Goal: Find specific page/section: Find specific page/section

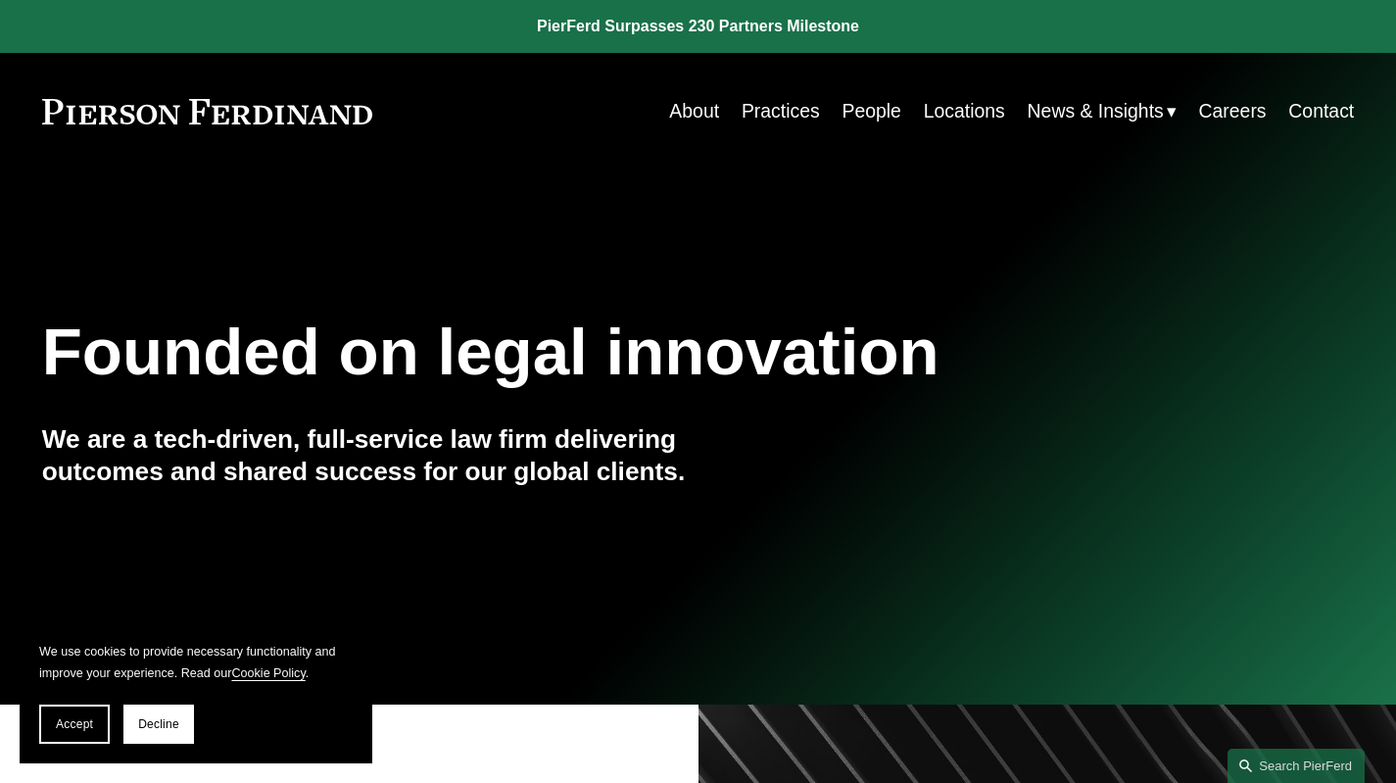
click at [946, 119] on link "Locations" at bounding box center [964, 111] width 81 height 38
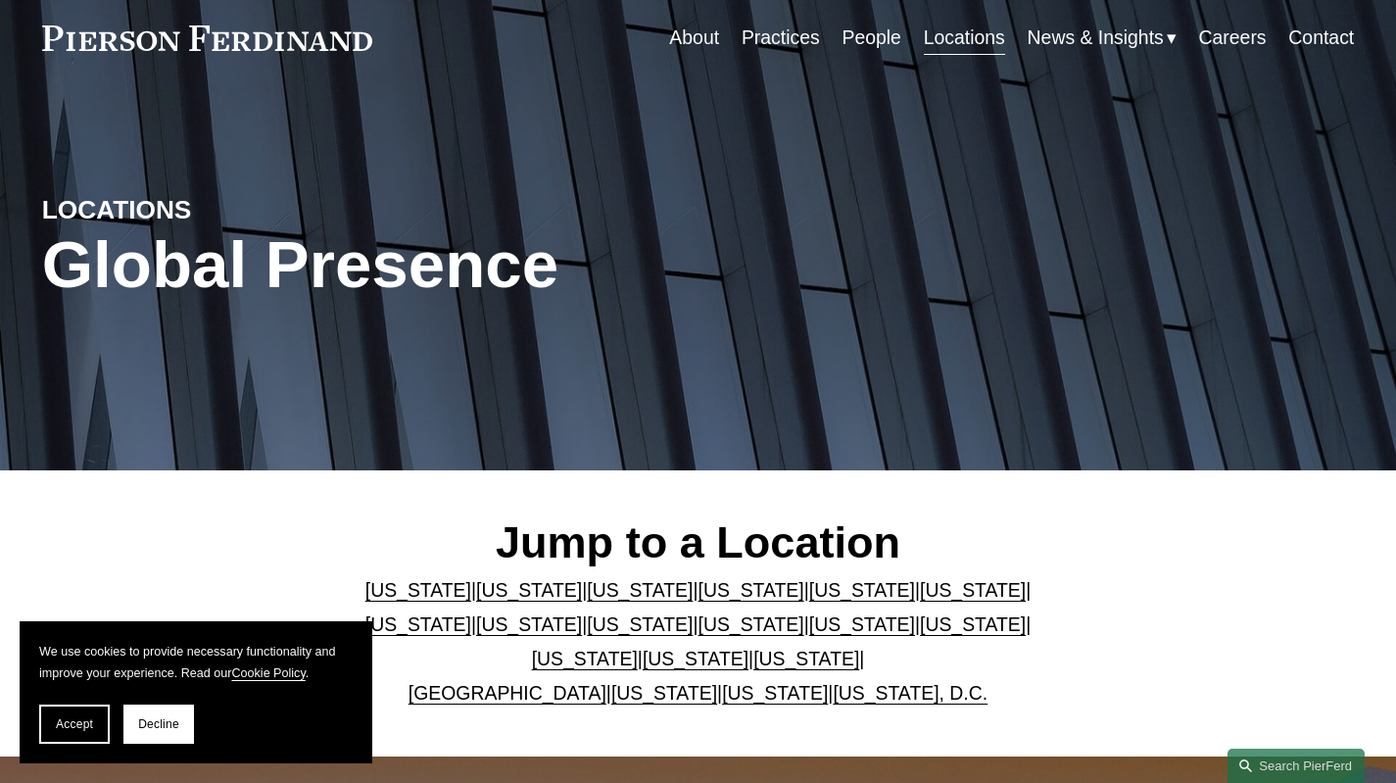
scroll to position [98, 0]
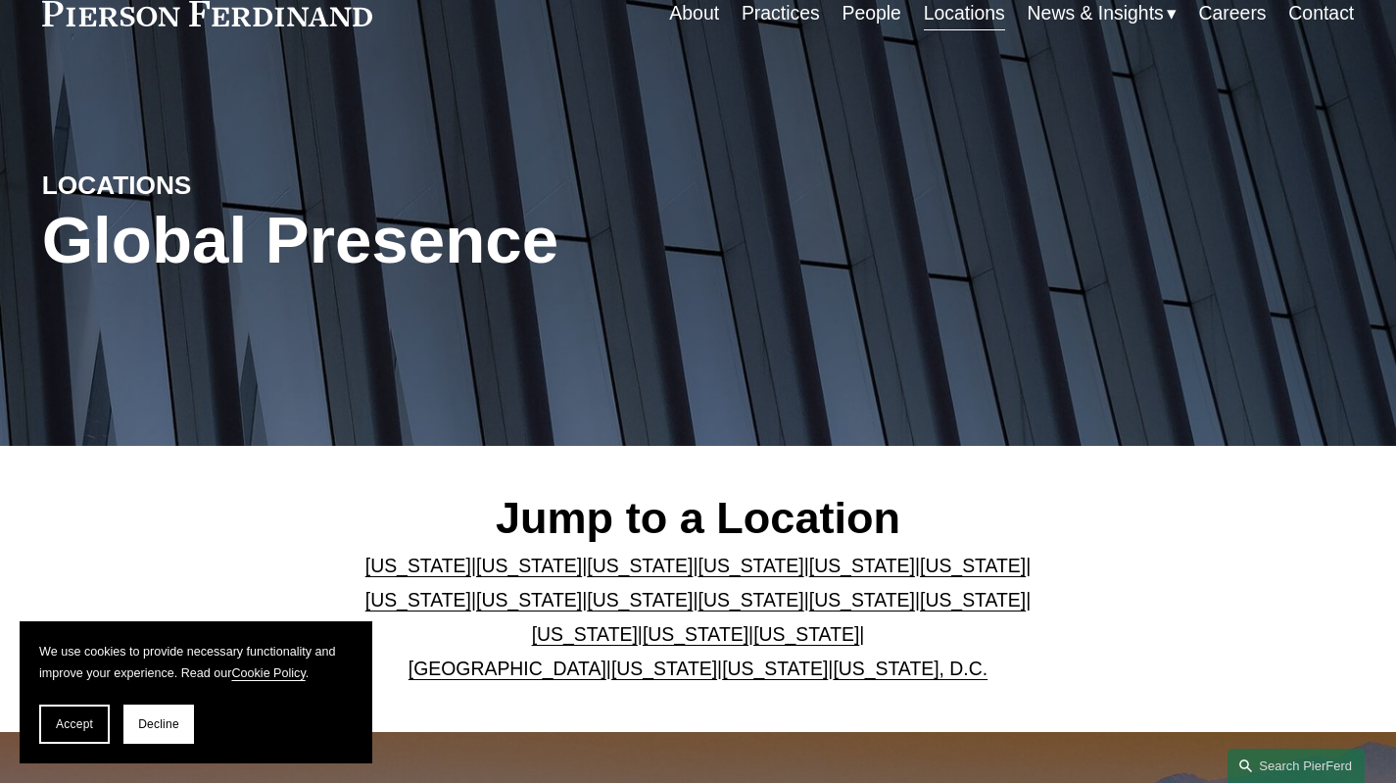
drag, startPoint x: 914, startPoint y: 572, endPoint x: 826, endPoint y: 572, distance: 88.2
click at [920, 572] on link "[US_STATE]" at bounding box center [973, 566] width 106 height 22
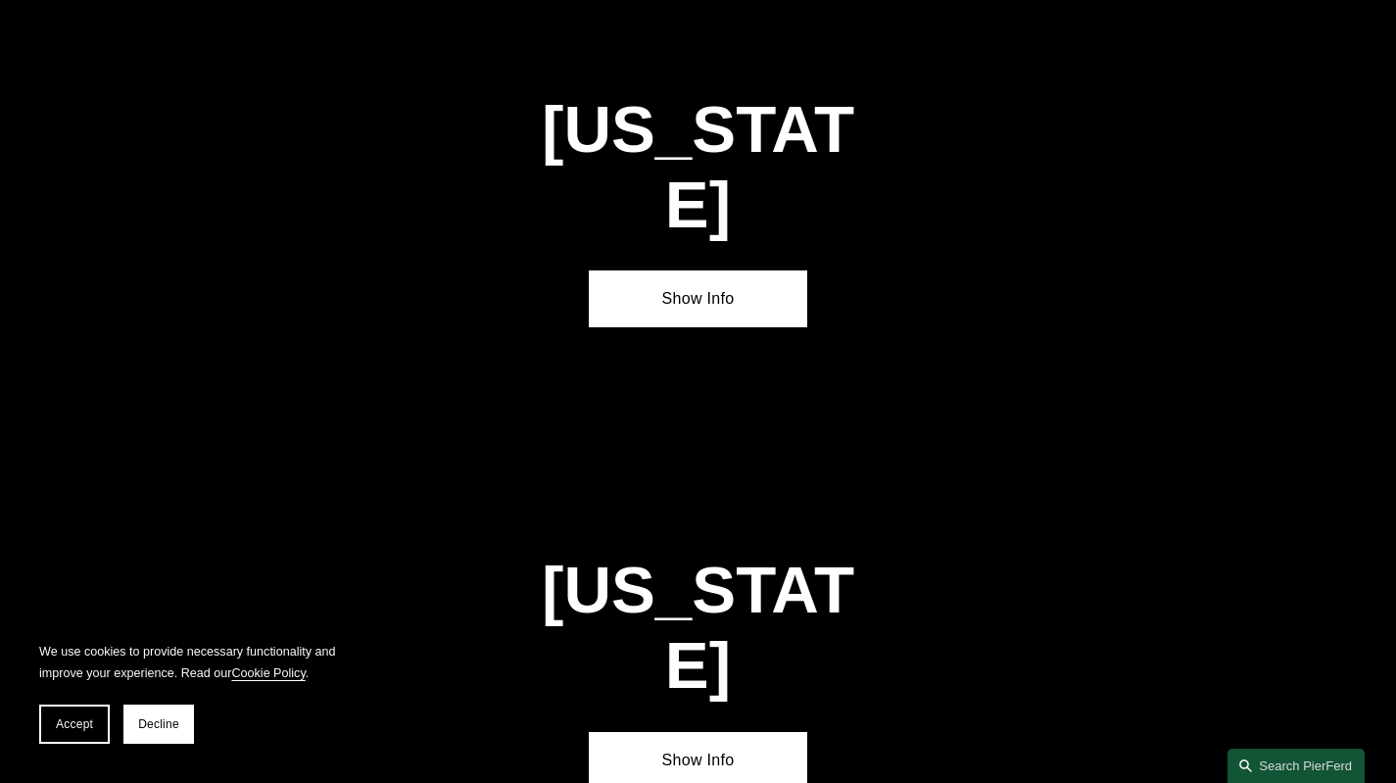
scroll to position [2832, 0]
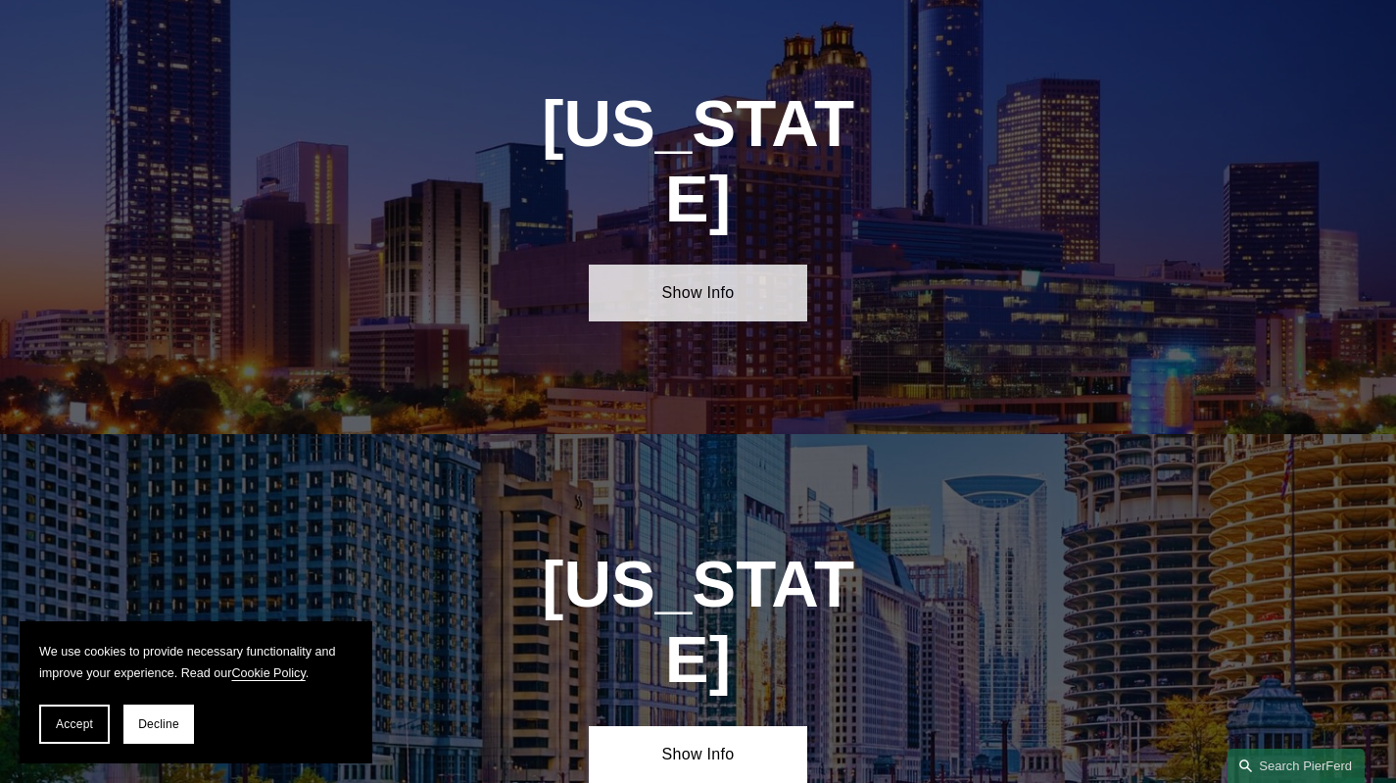
click at [714, 265] on link "Show Info" at bounding box center [698, 293] width 218 height 57
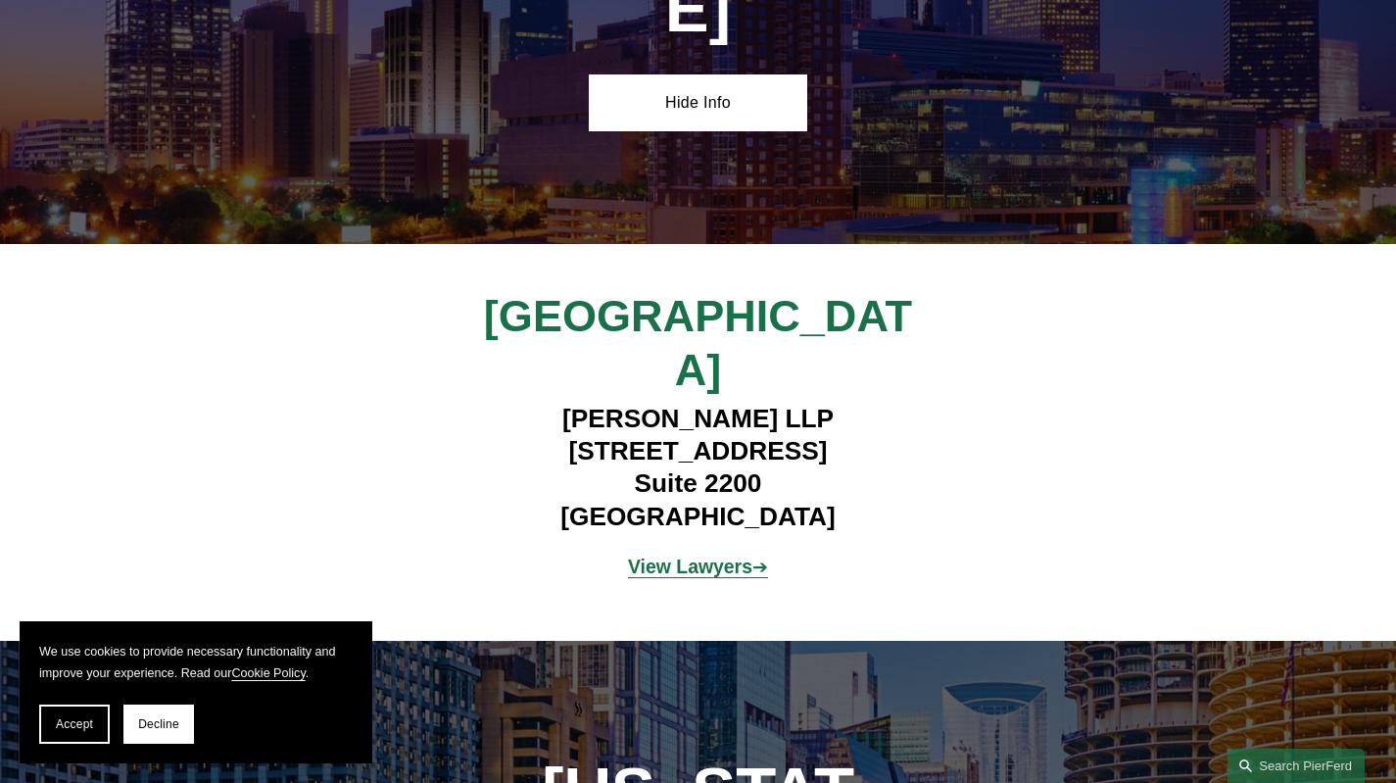
scroll to position [3028, 0]
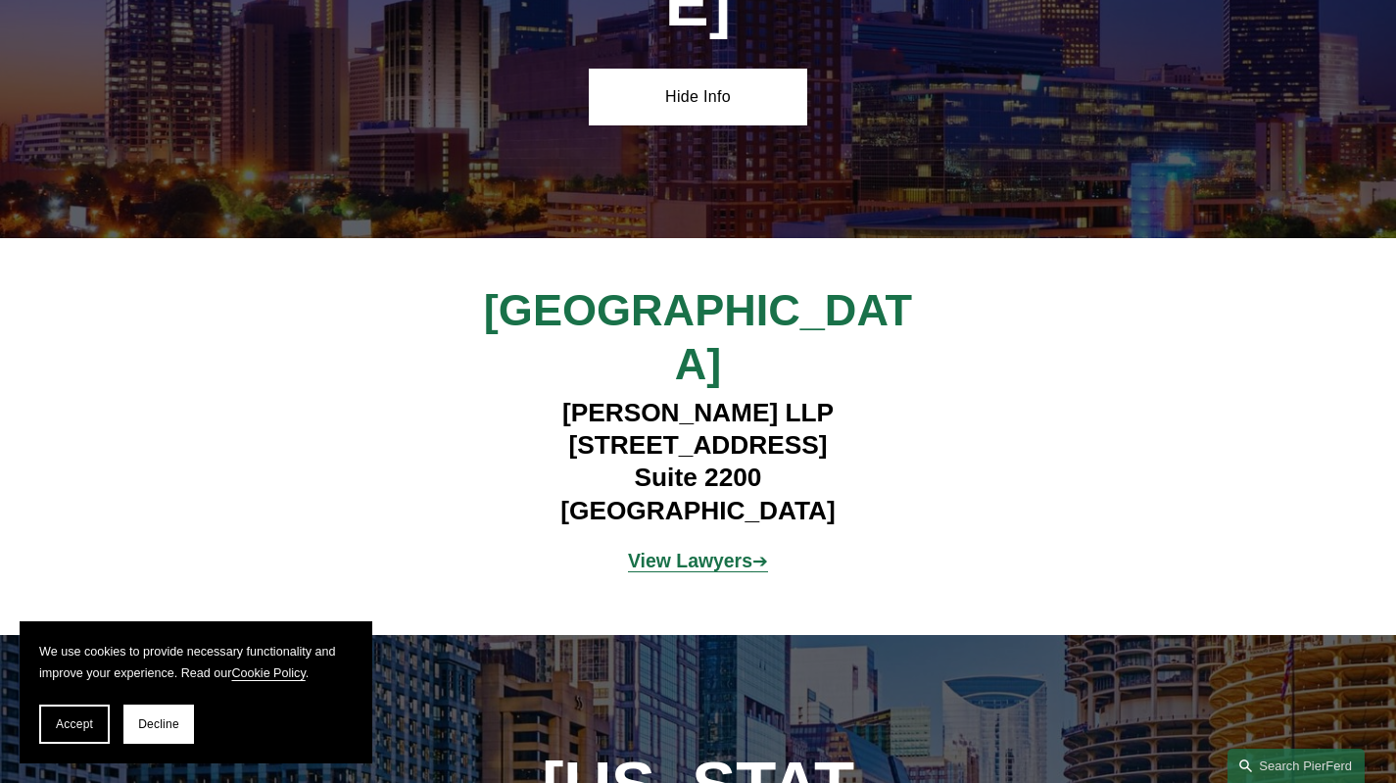
click at [714, 550] on strong "View Lawyers" at bounding box center [690, 561] width 124 height 22
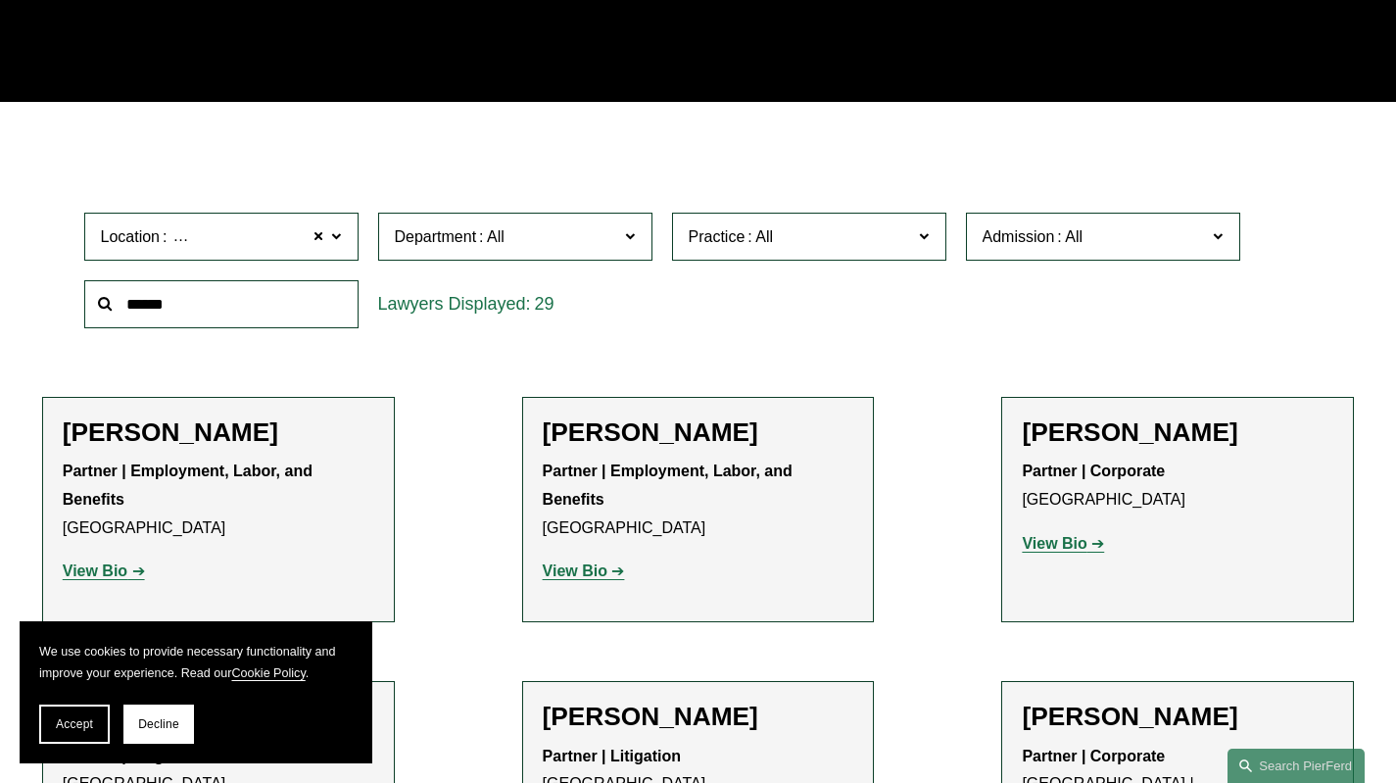
scroll to position [490, 0]
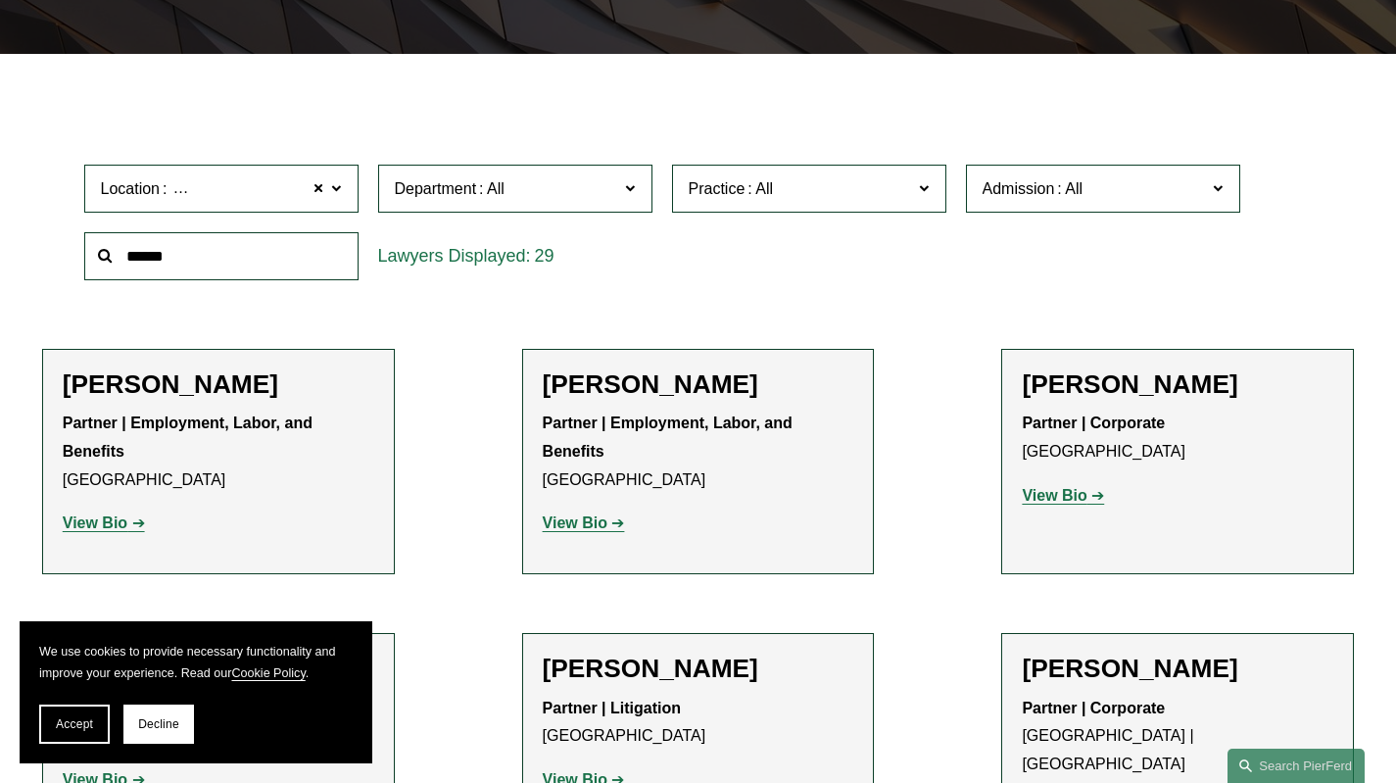
drag, startPoint x: 146, startPoint y: 723, endPoint x: 220, endPoint y: 703, distance: 77.3
click at [146, 723] on span "Decline" at bounding box center [158, 724] width 41 height 14
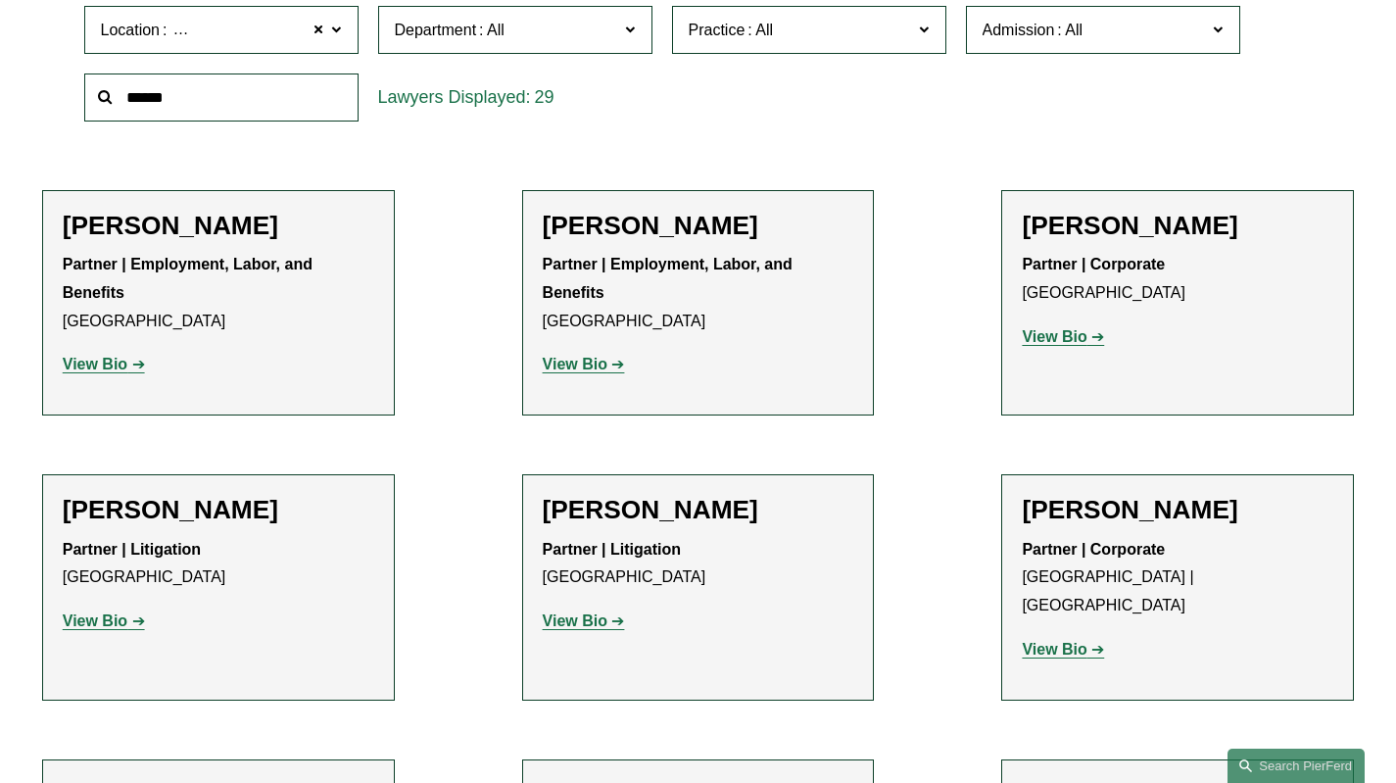
scroll to position [392, 0]
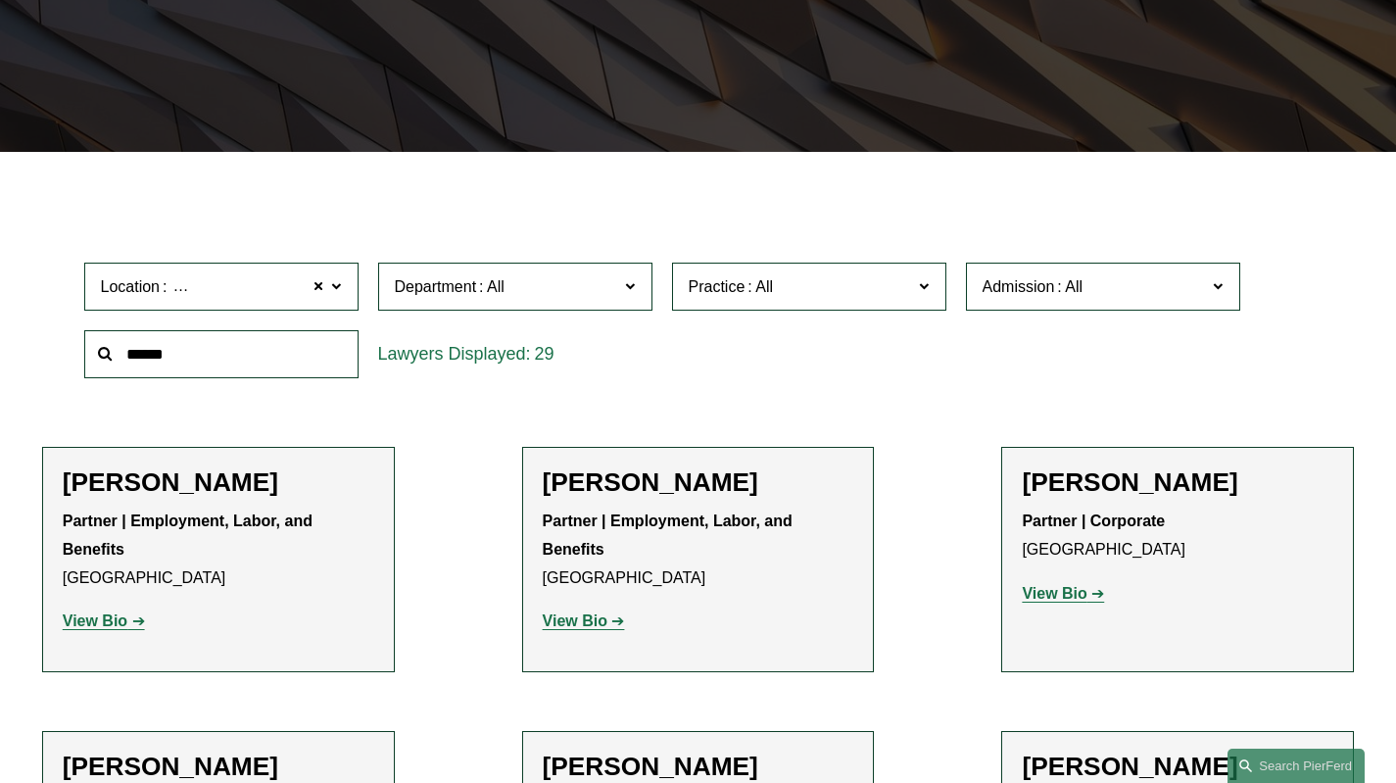
click at [100, 620] on strong "View Bio" at bounding box center [95, 620] width 65 height 17
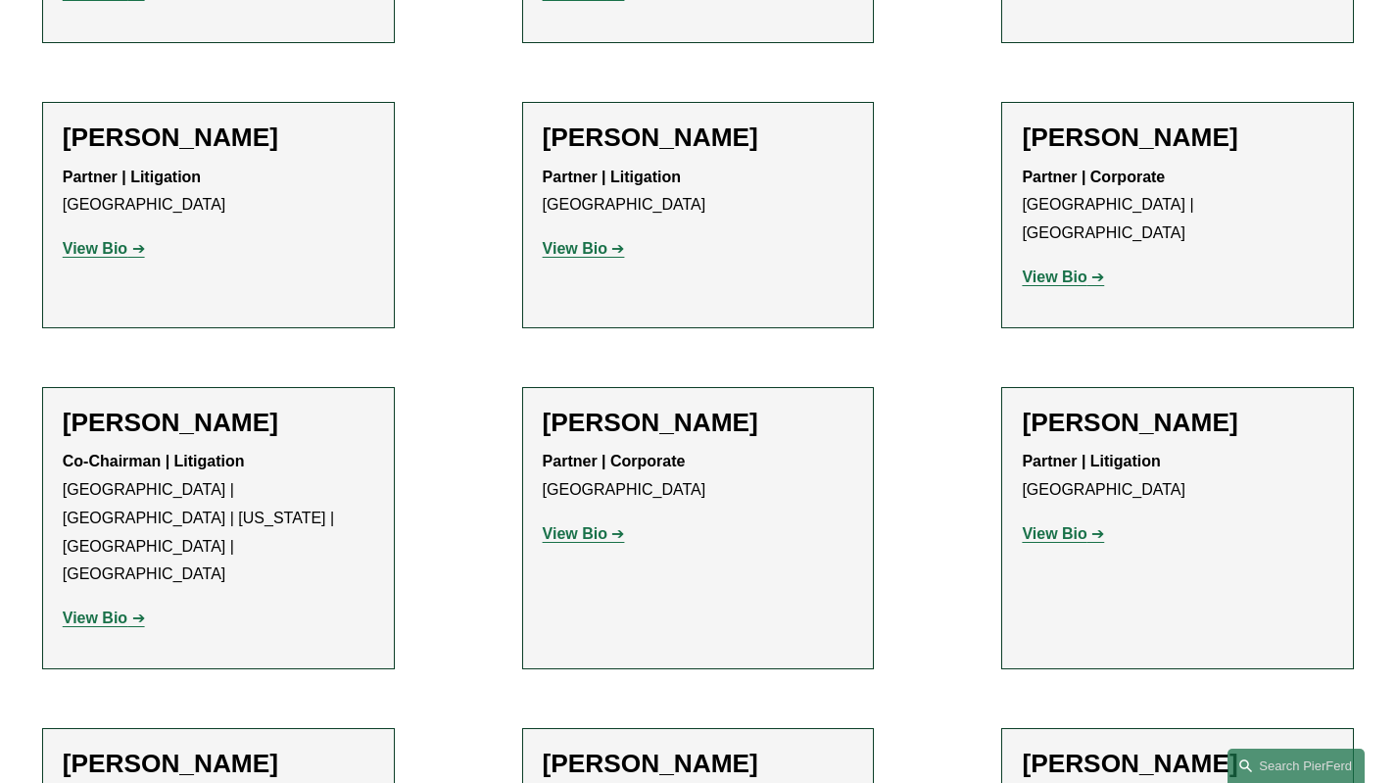
scroll to position [1078, 0]
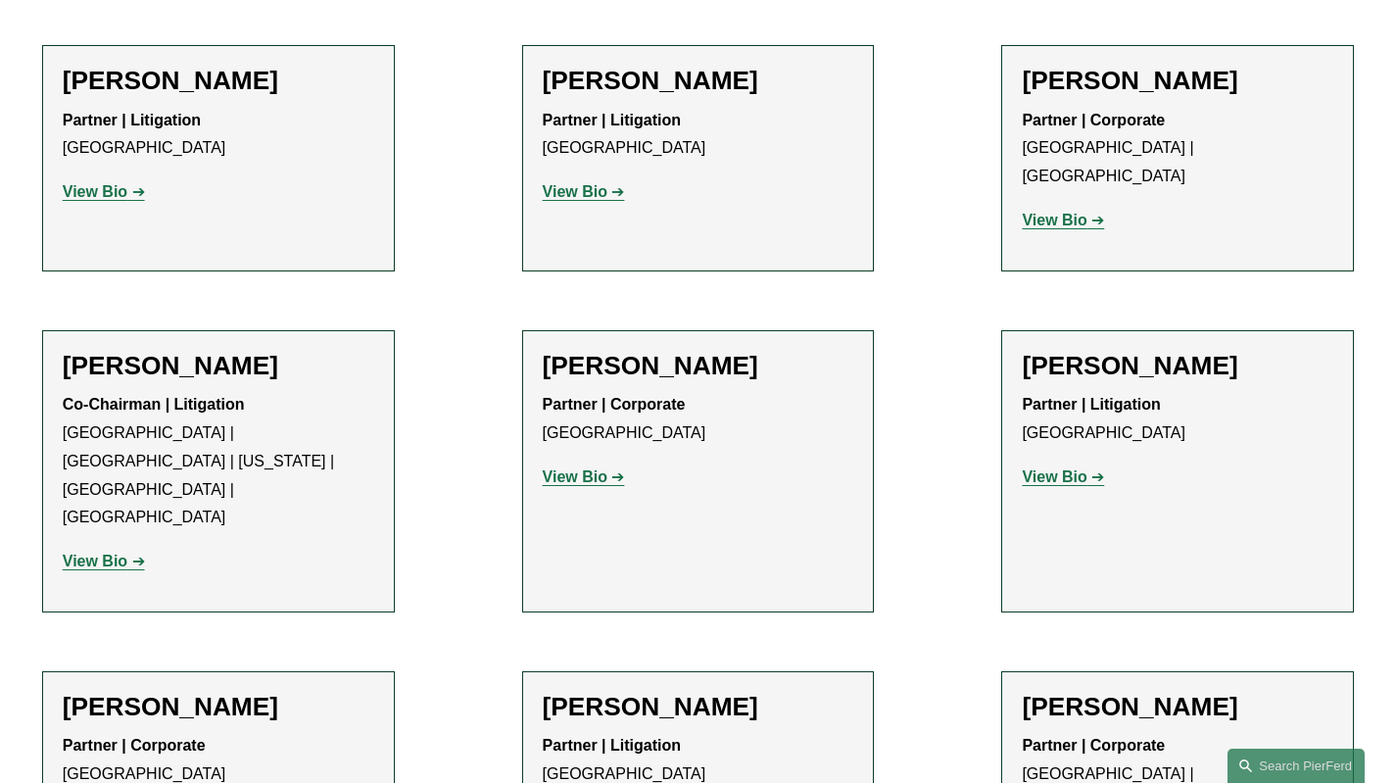
click at [1061, 468] on strong "View Bio" at bounding box center [1054, 476] width 65 height 17
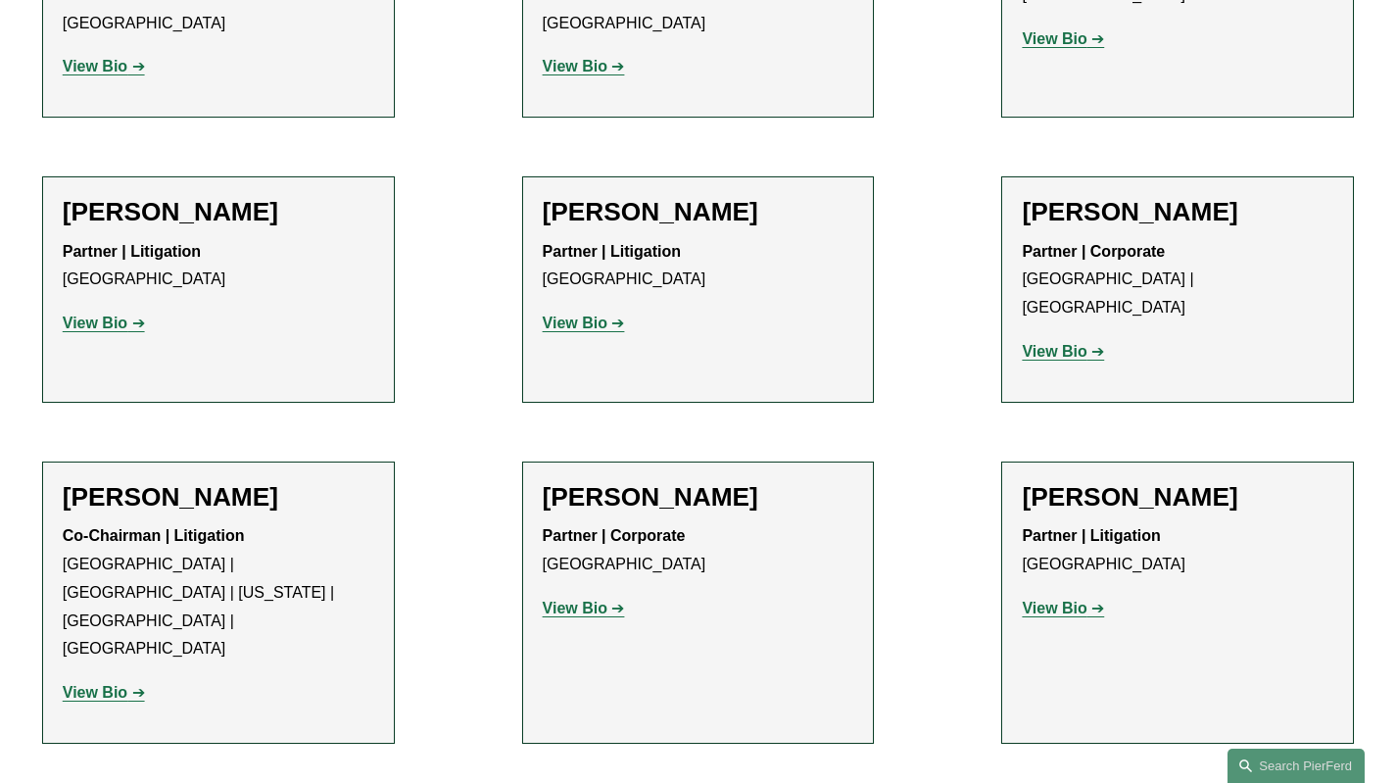
scroll to position [882, 0]
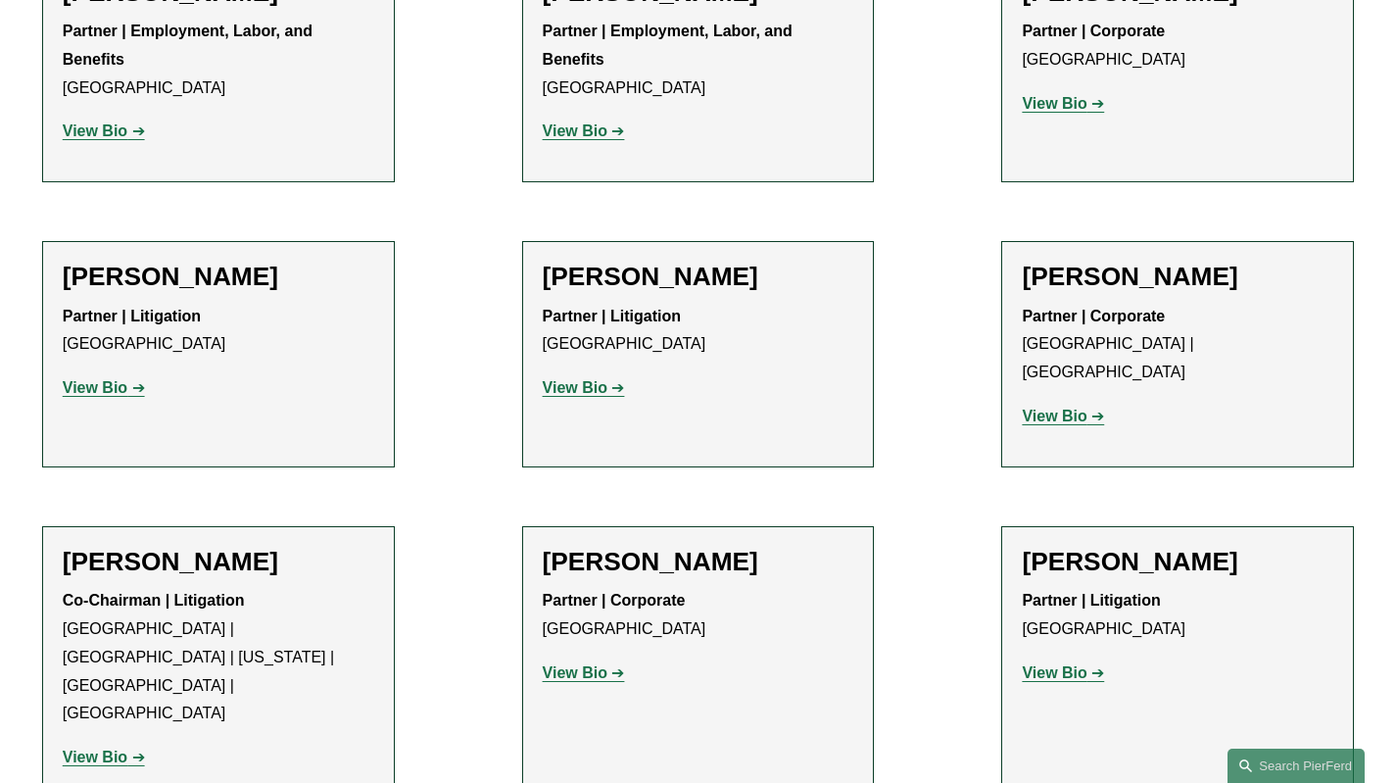
click at [112, 389] on strong "View Bio" at bounding box center [95, 387] width 65 height 17
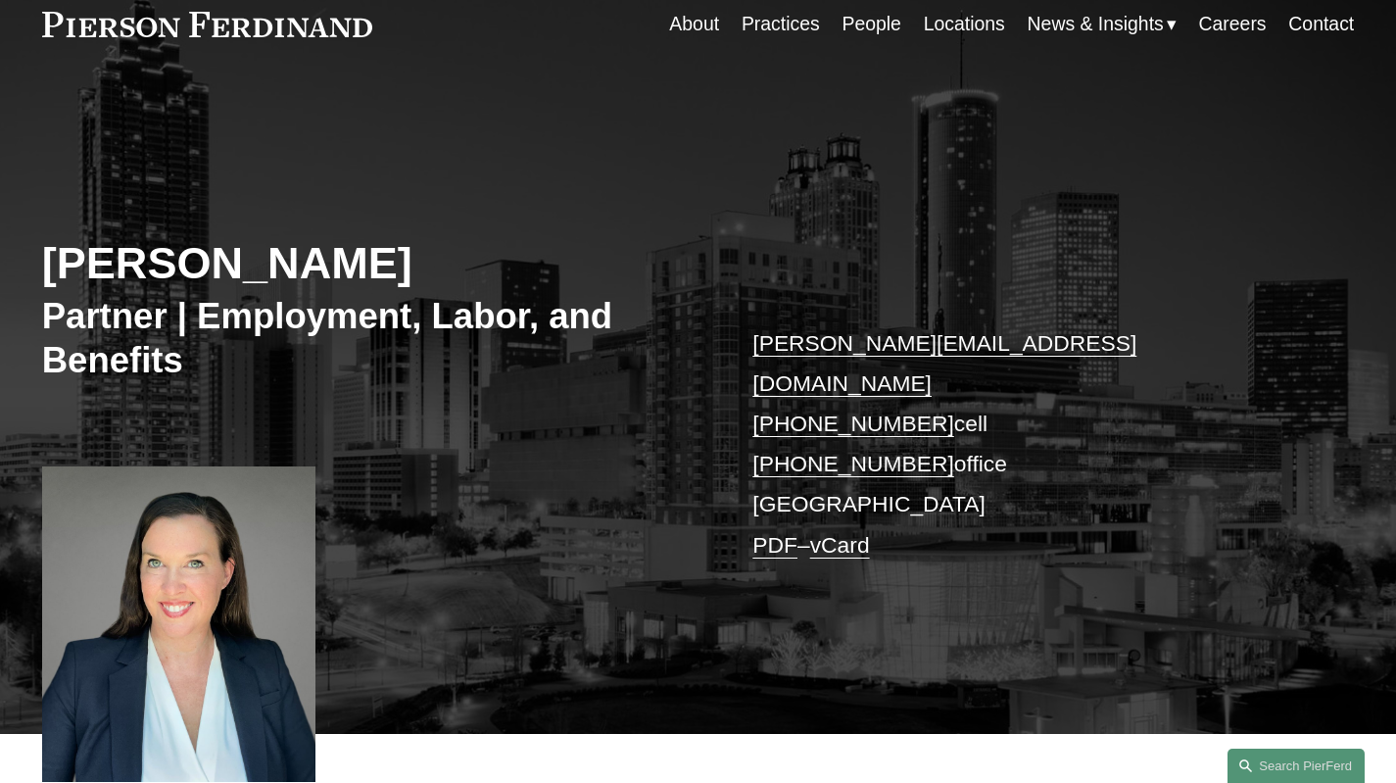
scroll to position [490, 0]
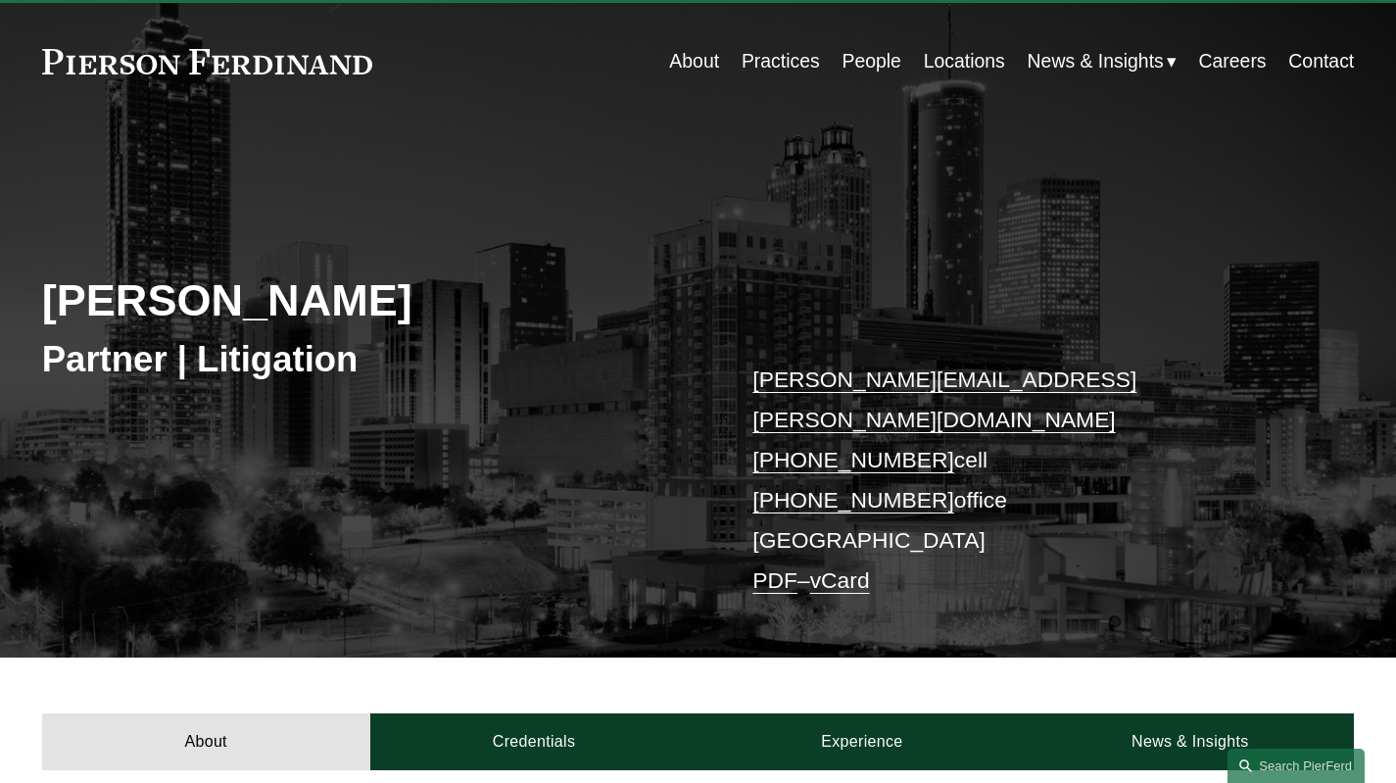
scroll to position [48, 0]
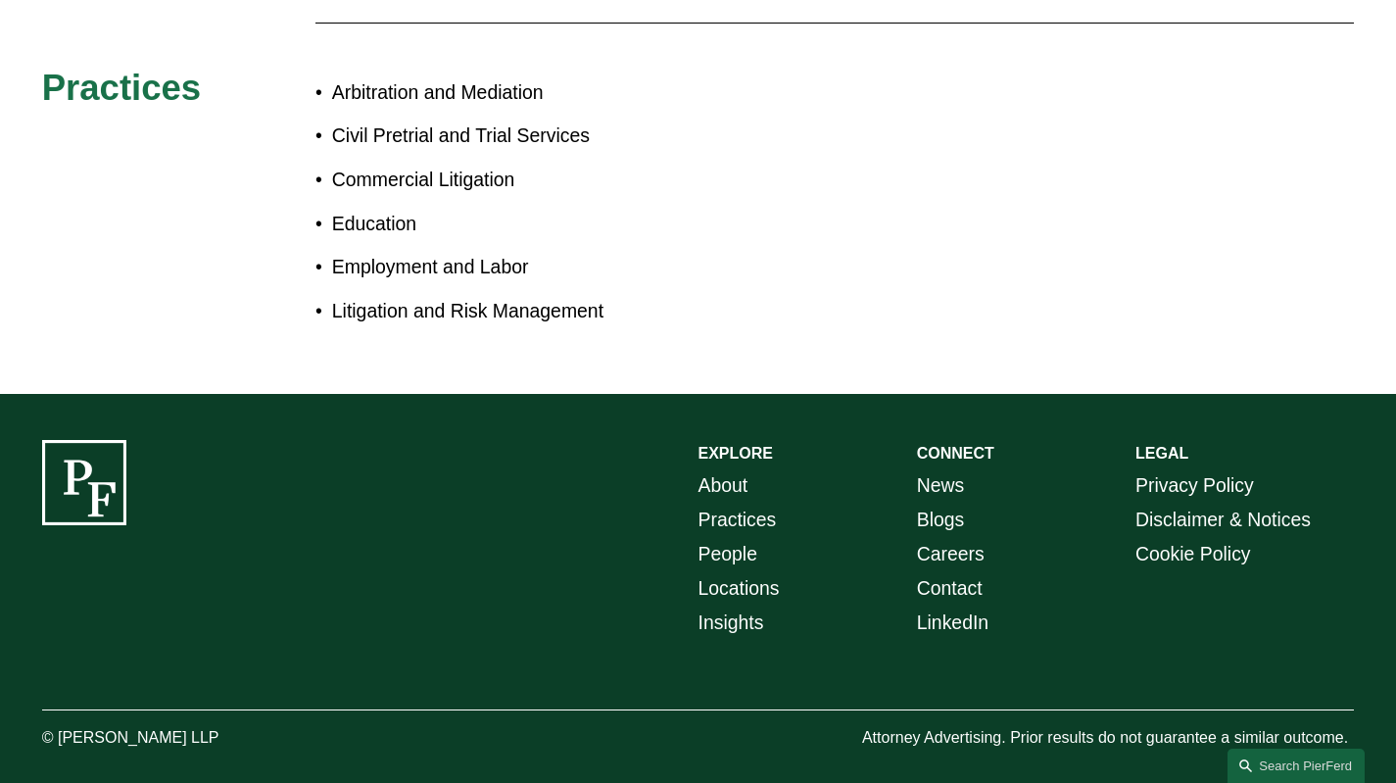
scroll to position [273, 0]
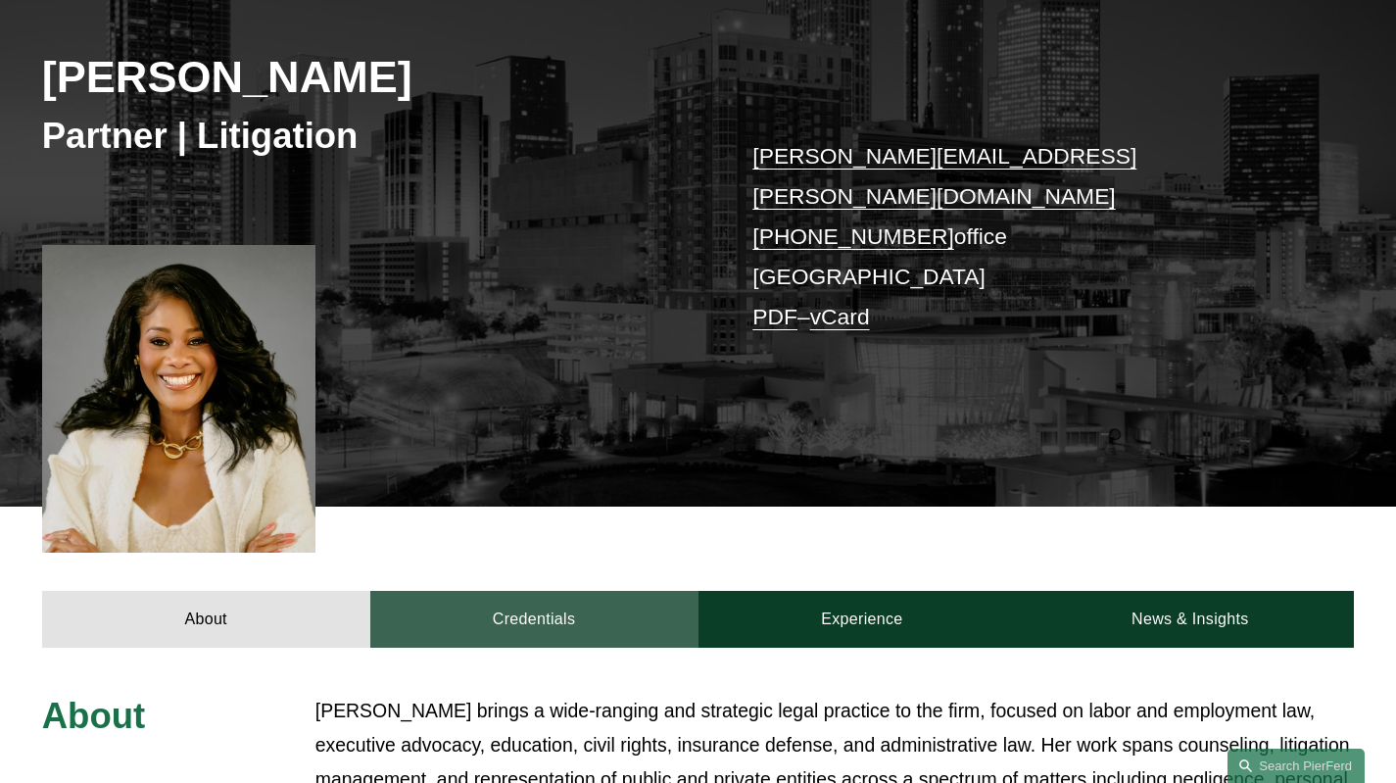
click at [619, 602] on link "Credentials" at bounding box center [534, 619] width 328 height 57
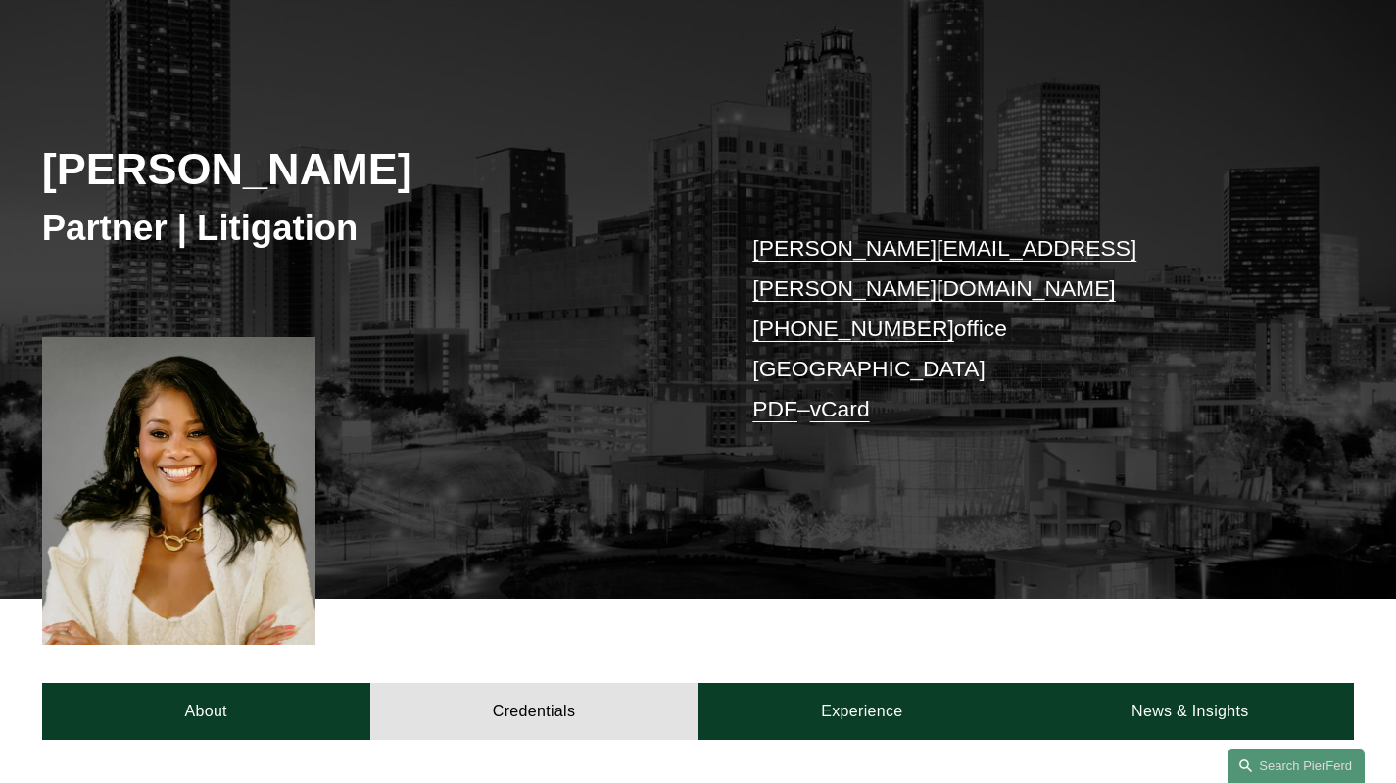
scroll to position [175, 0]
